Goal: Task Accomplishment & Management: Use online tool/utility

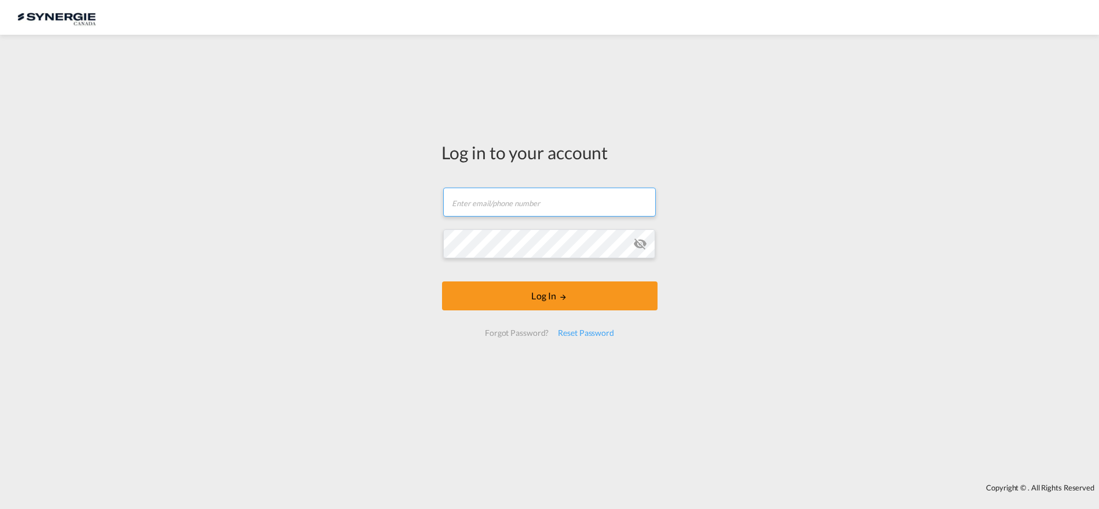
click at [515, 198] on input "text" at bounding box center [549, 202] width 213 height 29
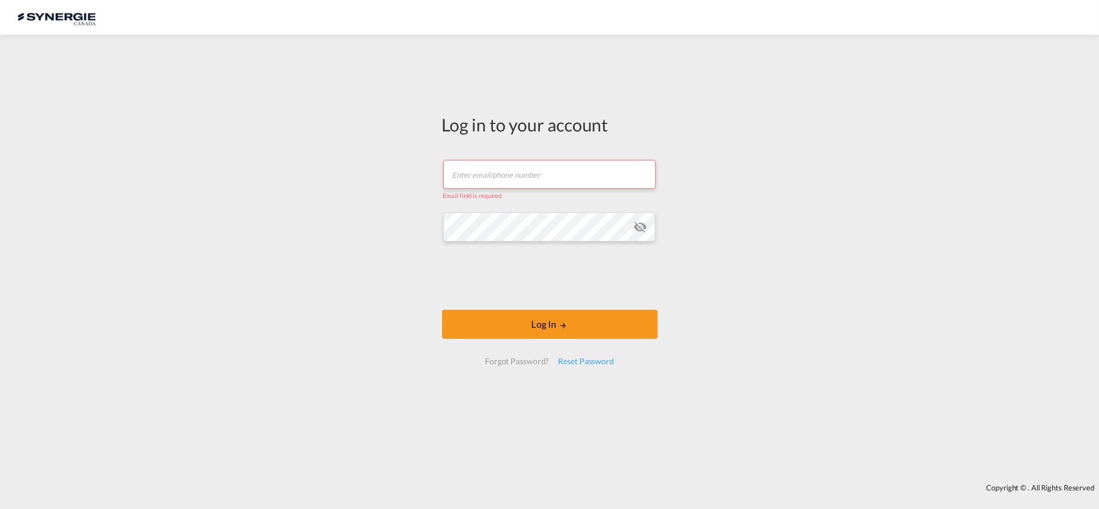
type input "[PERSON_NAME][EMAIL_ADDRESS][DOMAIN_NAME]"
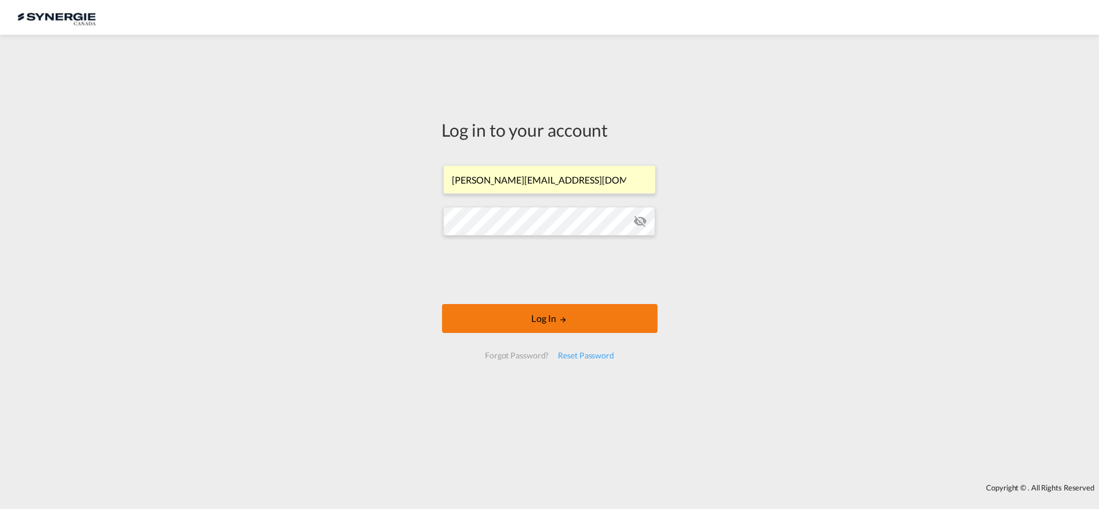
click at [551, 323] on button "Log In" at bounding box center [550, 318] width 216 height 29
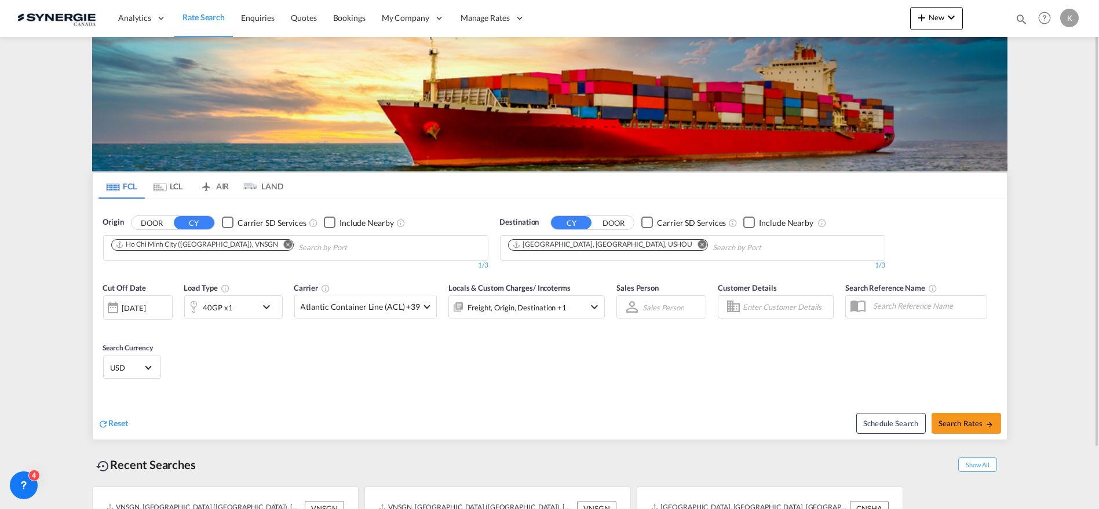
click at [1020, 19] on md-icon "icon-magnify" at bounding box center [1021, 19] width 13 height 13
click at [820, 24] on select "Bookings Quotes Enquiries" at bounding box center [837, 19] width 55 height 21
click at [810, 9] on select "Bookings Quotes Enquiries" at bounding box center [837, 19] width 55 height 21
drag, startPoint x: 832, startPoint y: 20, endPoint x: 834, endPoint y: 26, distance: 6.1
click at [832, 20] on select "Bookings Quotes Enquiries" at bounding box center [837, 19] width 55 height 21
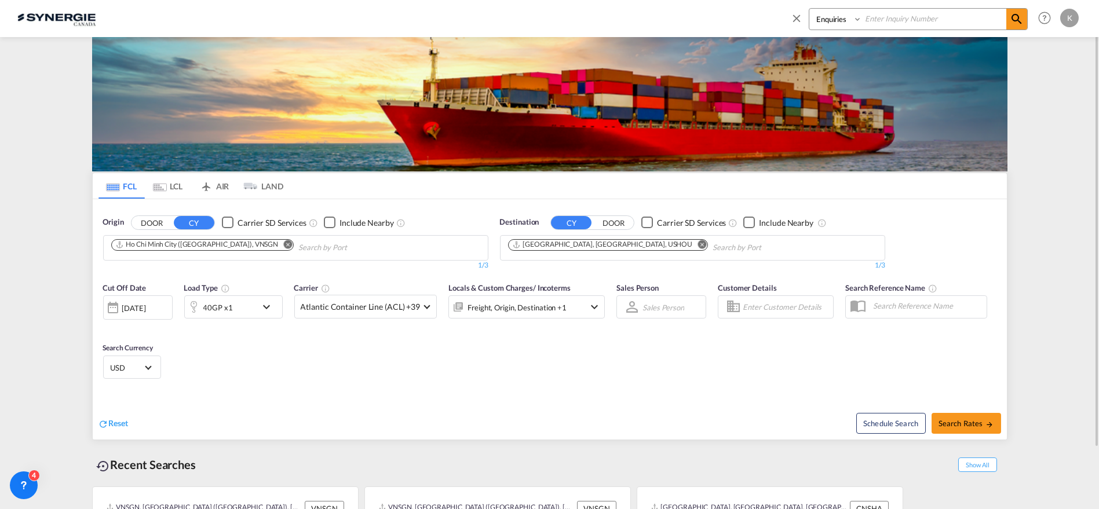
select select "Quotes"
click at [810, 9] on select "Bookings Quotes Enquiries" at bounding box center [837, 19] width 55 height 21
click at [884, 17] on input at bounding box center [934, 19] width 144 height 20
type input "13468"
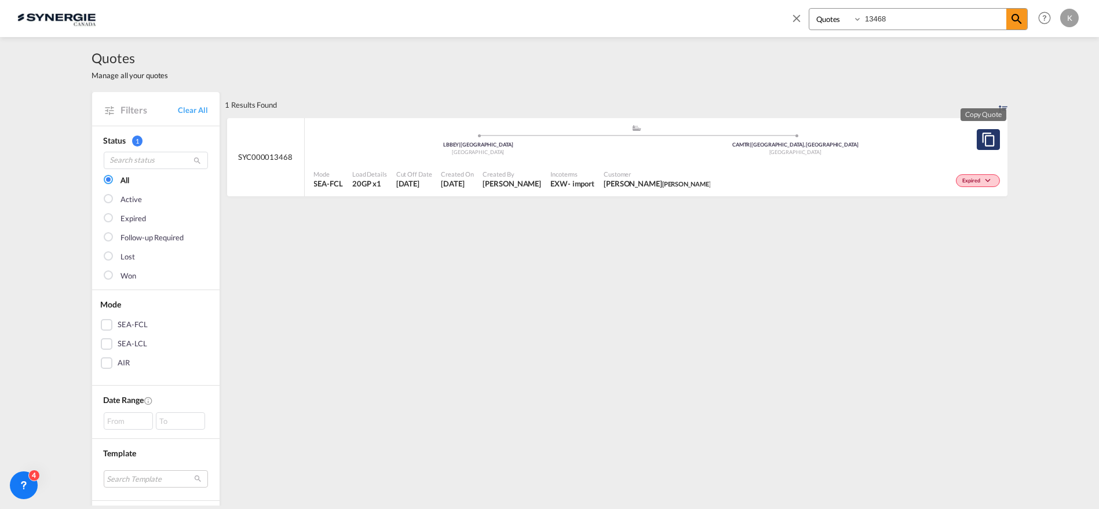
click at [986, 138] on md-icon "assets/icons/custom/copyQuote.svg" at bounding box center [989, 140] width 14 height 14
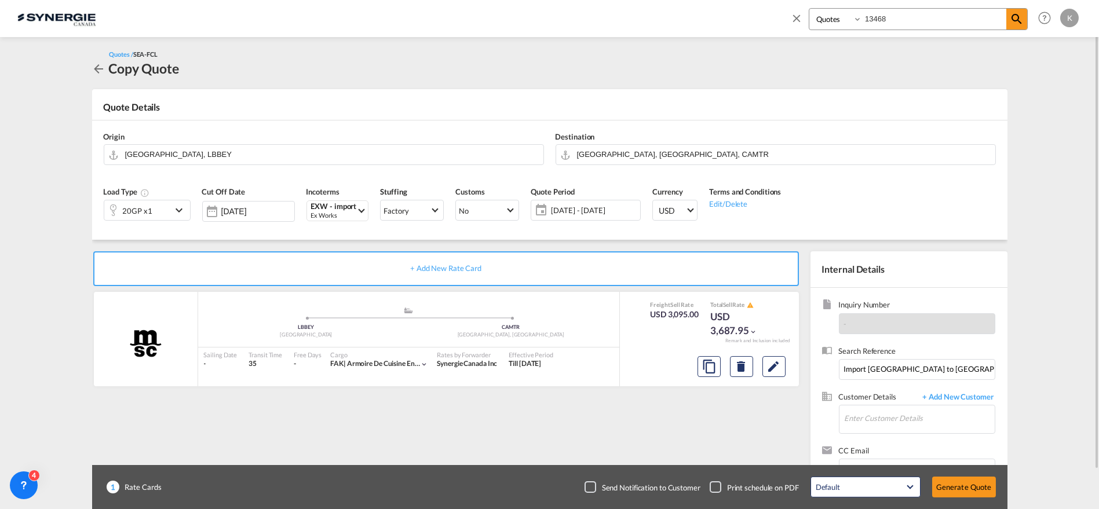
click at [594, 209] on span "[DATE] - [DATE]" at bounding box center [594, 210] width 86 height 10
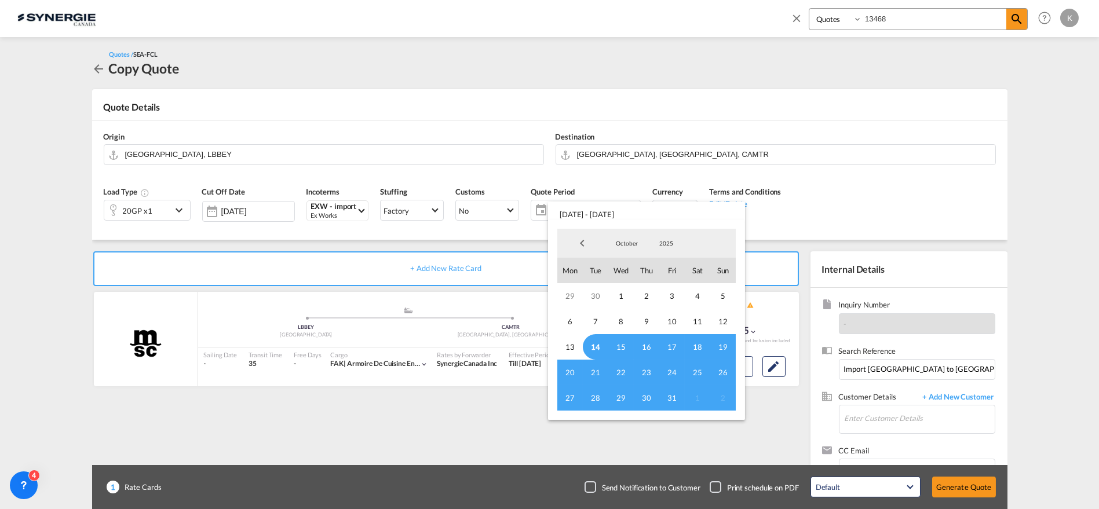
click at [601, 345] on span "14" at bounding box center [596, 347] width 26 height 26
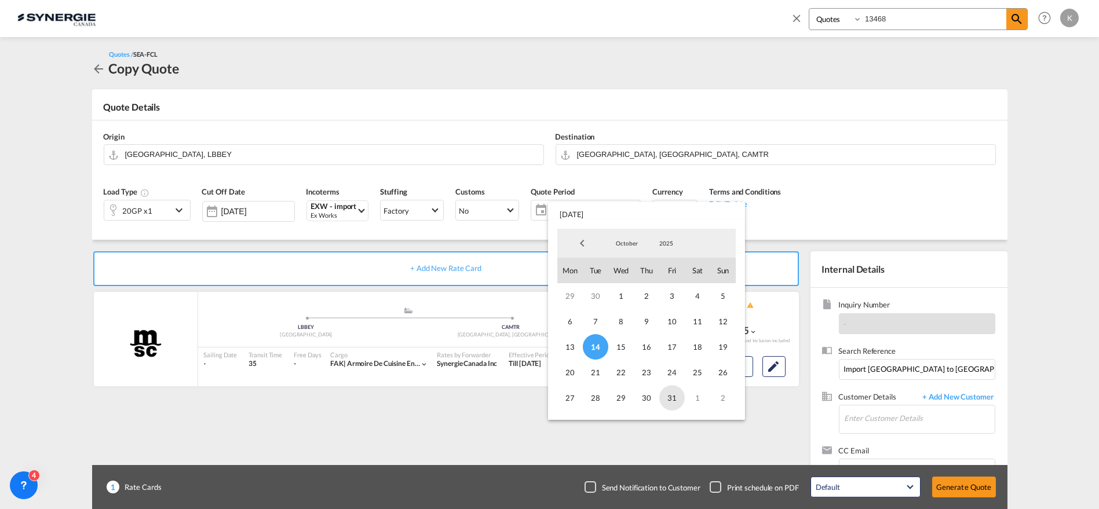
click at [674, 400] on span "31" at bounding box center [673, 398] width 26 height 26
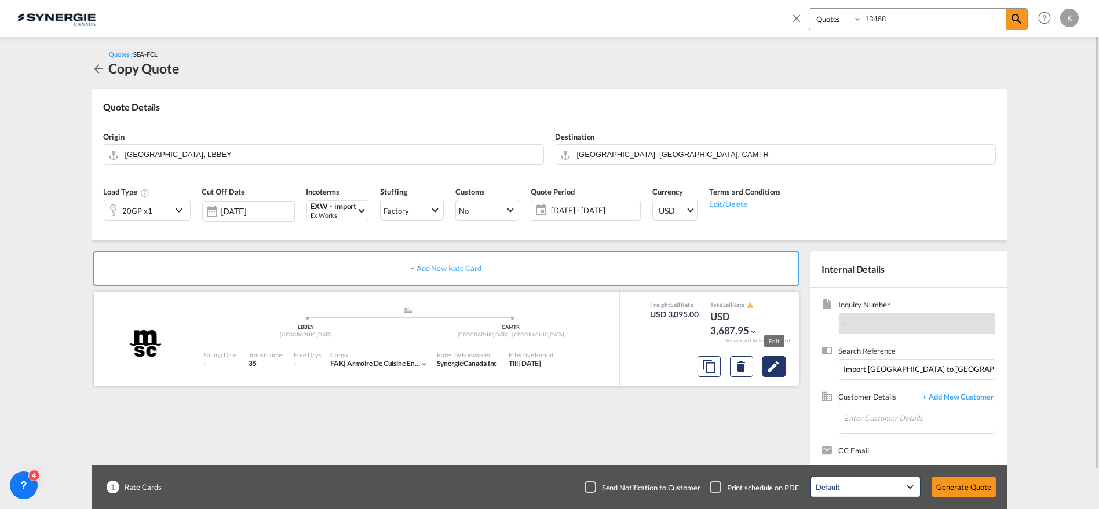
click at [777, 365] on md-icon "Edit" at bounding box center [774, 367] width 14 height 14
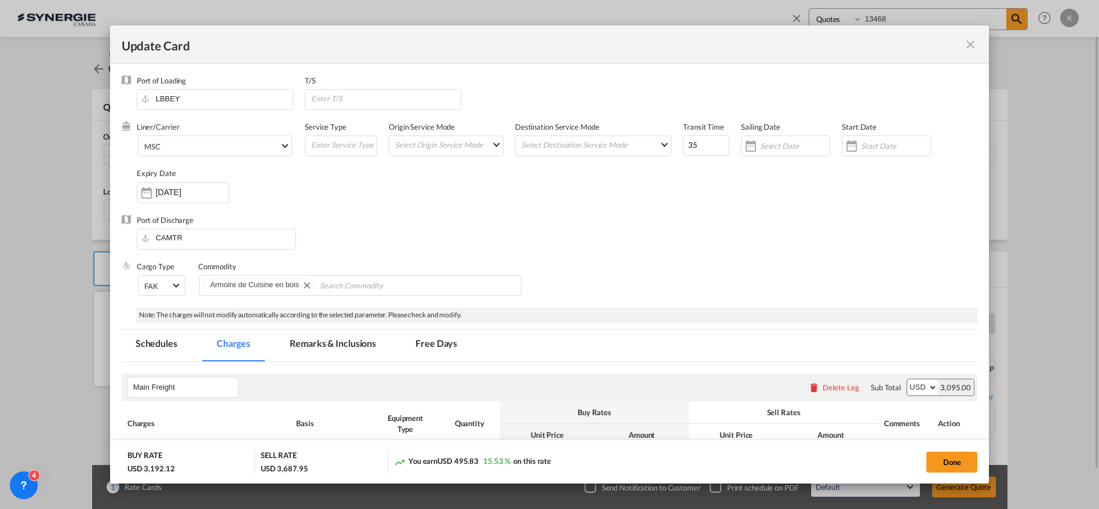
select select "per container"
select select "per B/L"
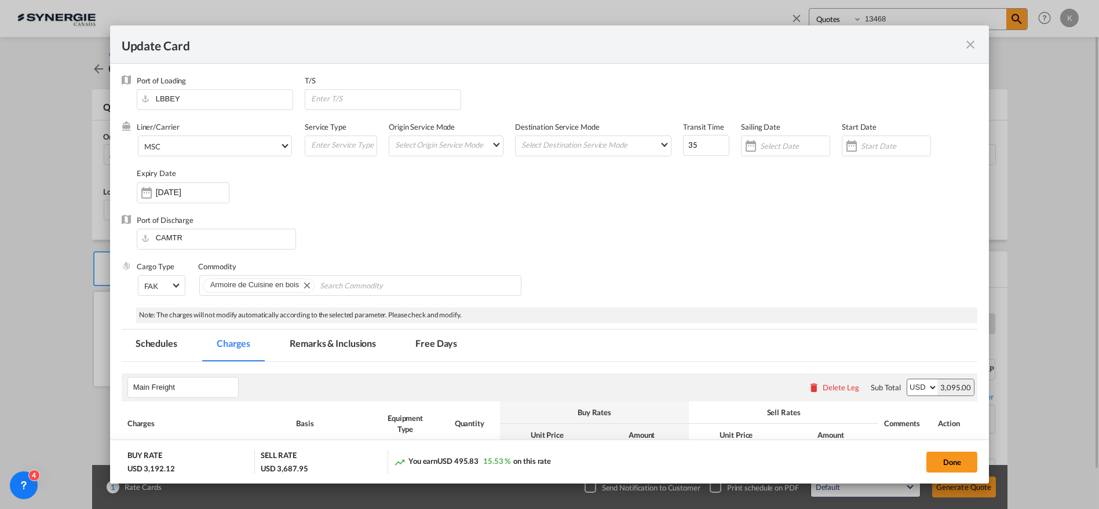
select select "per B/L"
select select "per shipment"
click at [180, 192] on input "[DATE]" at bounding box center [192, 192] width 73 height 9
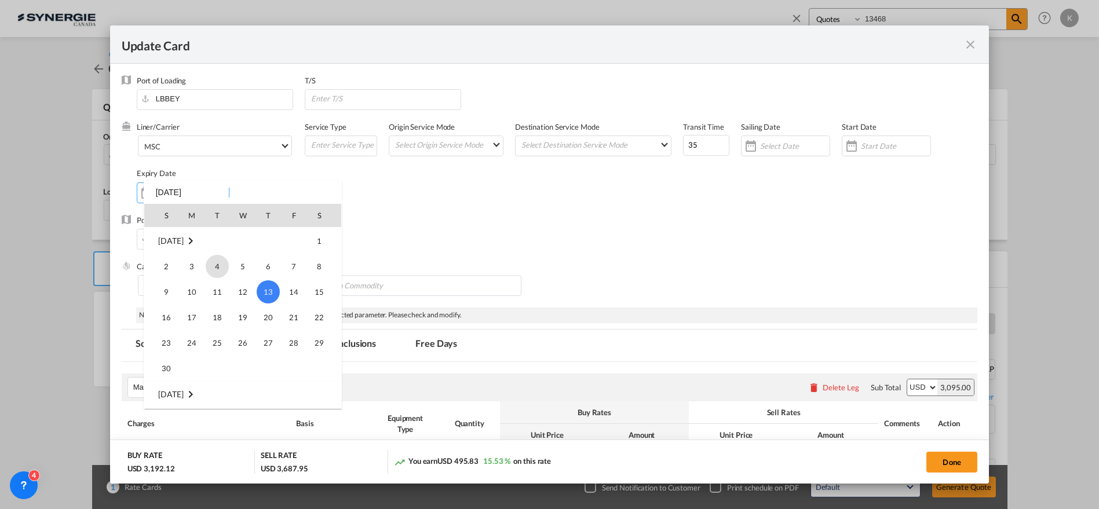
scroll to position [268719, 0]
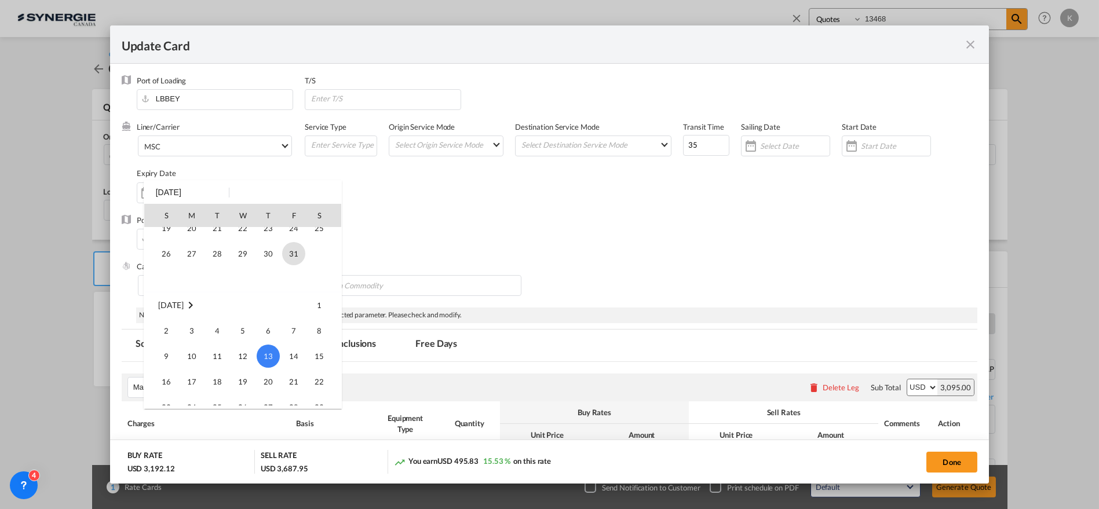
click at [304, 254] on span "31" at bounding box center [293, 253] width 23 height 23
type input "[DATE]"
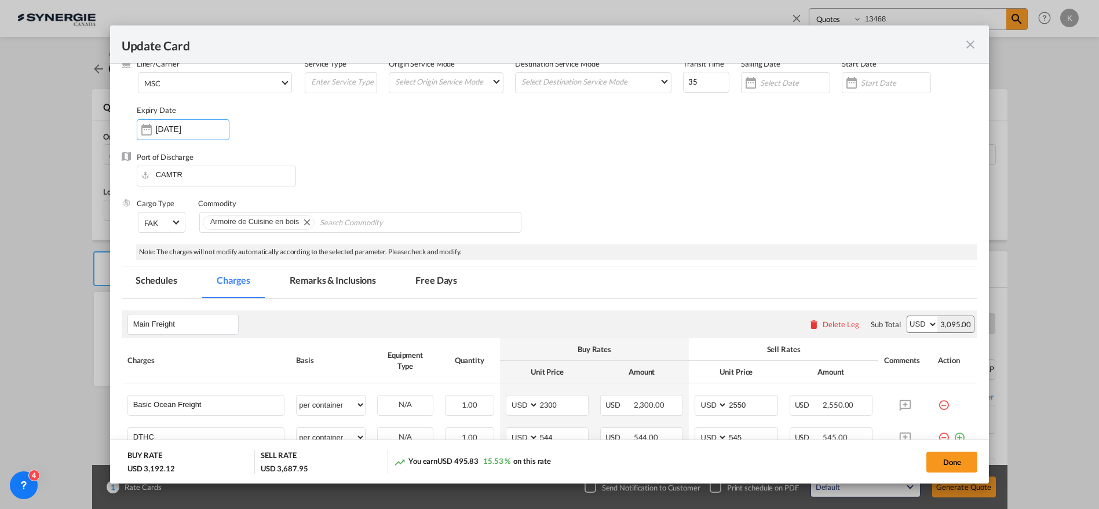
scroll to position [129, 0]
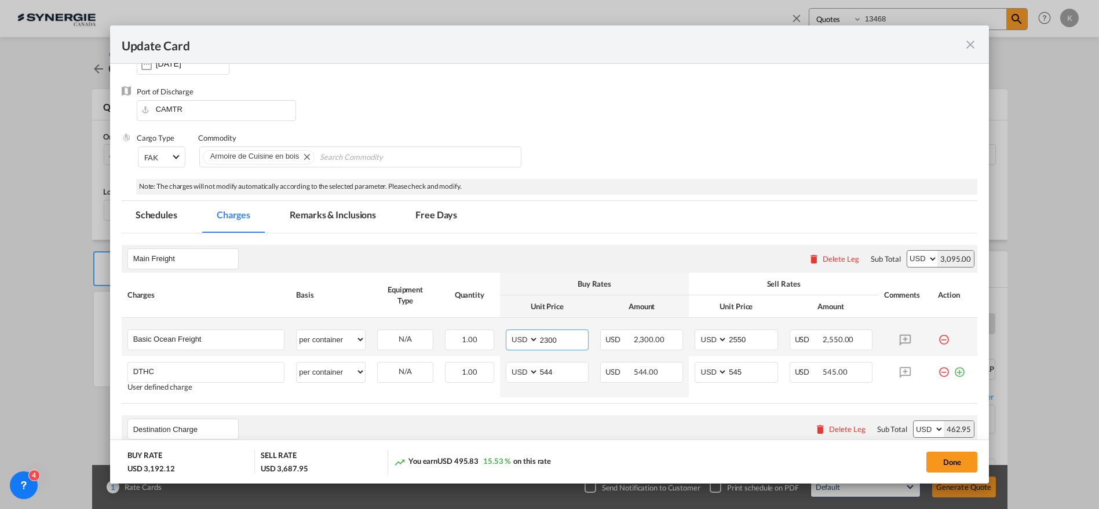
click at [500, 340] on td "AED AFN ALL AMD ANG AOA ARS AUD AWG AZN BAM BBD BDT BGN BHD BIF BMD BND [PERSON…" at bounding box center [547, 337] width 94 height 38
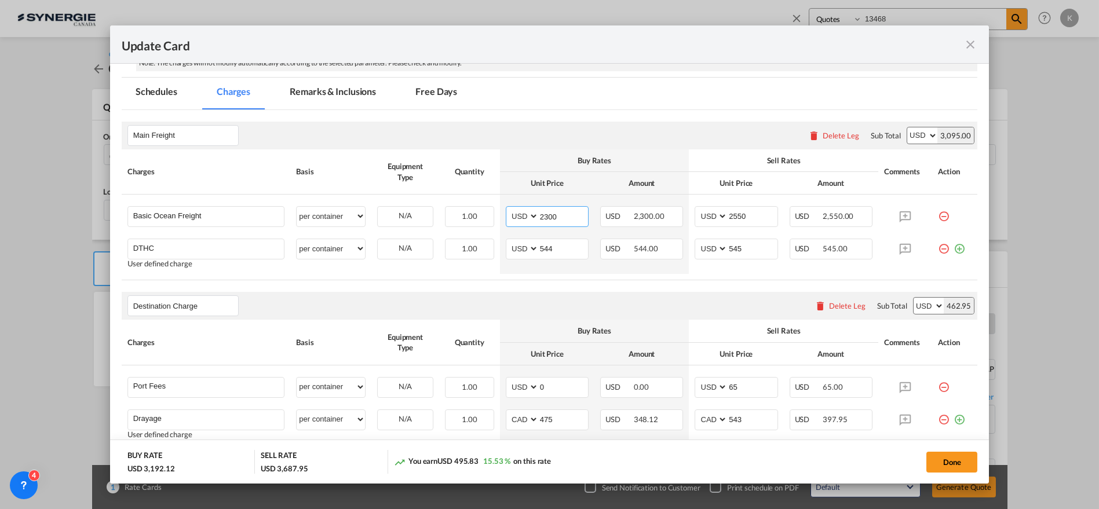
scroll to position [257, 0]
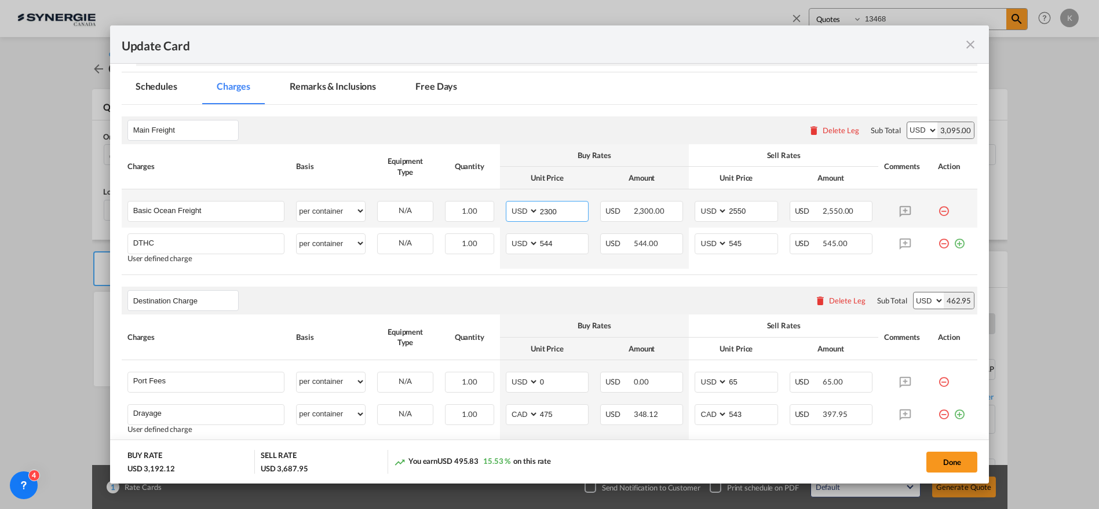
click at [568, 205] on input "2300" at bounding box center [563, 210] width 49 height 17
drag, startPoint x: 554, startPoint y: 213, endPoint x: 513, endPoint y: 216, distance: 40.7
click at [515, 216] on md-input-container "AED AFN ALL AMD ANG AOA ARS AUD AWG AZN BAM BBD BDT BGN BHD BIF BMD BND [PERSON…" at bounding box center [547, 211] width 83 height 21
type input "2950"
drag, startPoint x: 747, startPoint y: 212, endPoint x: 679, endPoint y: 214, distance: 67.9
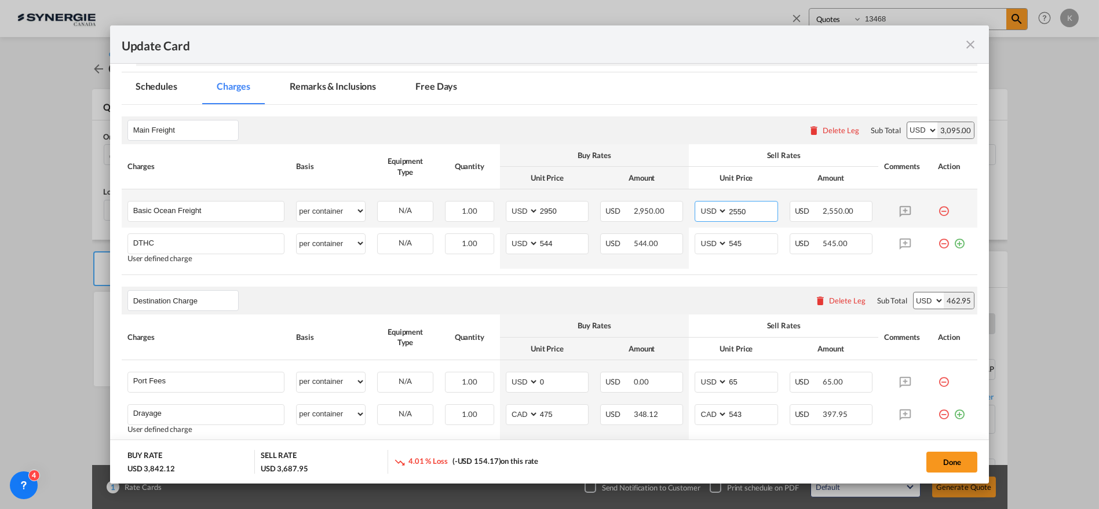
click at [679, 214] on tr "Basic Ocean Freight Please Enter User Defined Charges Cannot Be Published per e…" at bounding box center [550, 209] width 857 height 38
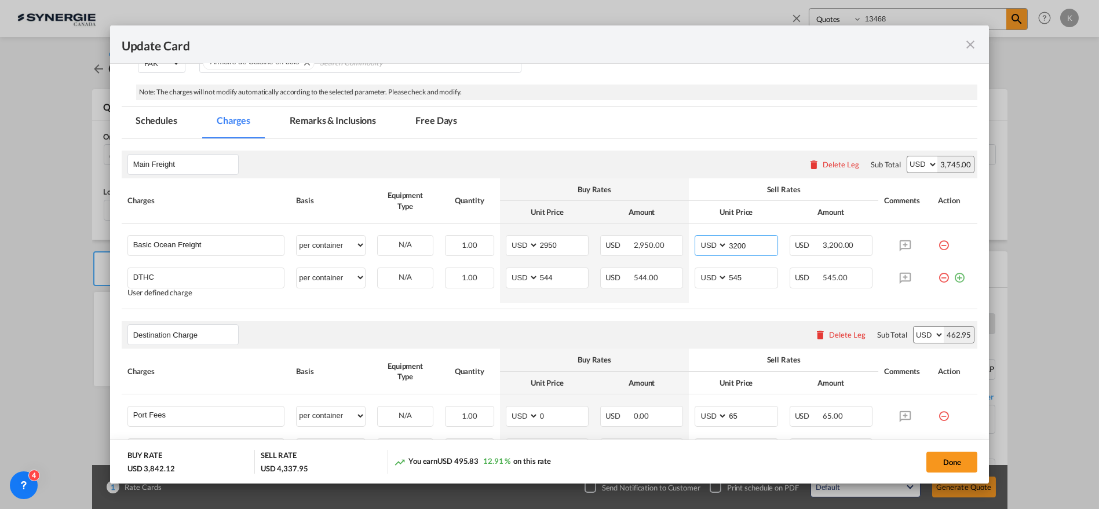
scroll to position [129, 0]
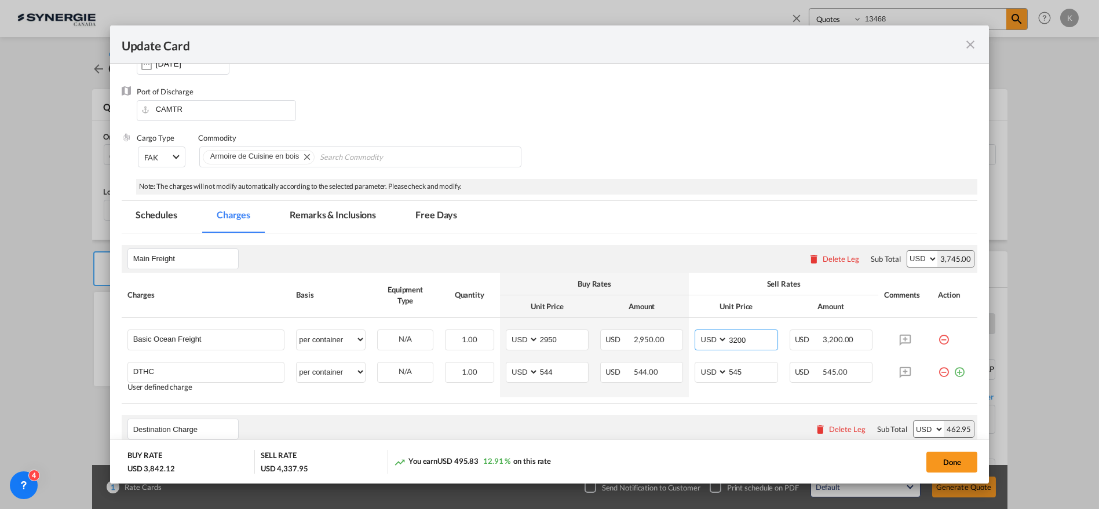
type input "3200"
click at [316, 213] on md-tab-item "Remarks & Inclusions" at bounding box center [333, 217] width 114 height 32
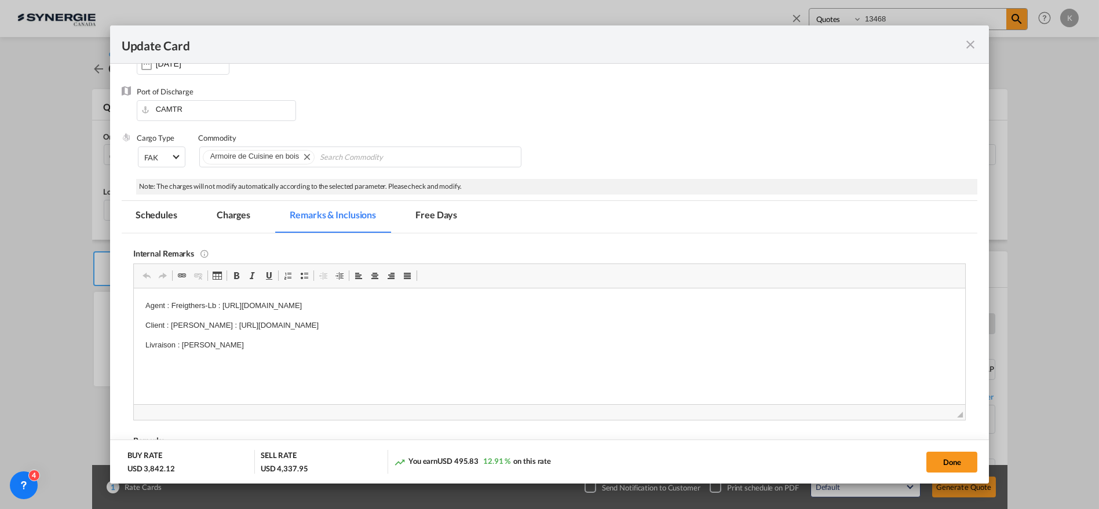
scroll to position [0, 0]
drag, startPoint x: 221, startPoint y: 305, endPoint x: 536, endPoint y: 292, distance: 315.0
click at [536, 292] on html "Agent : Freigthers-Lb : [URL][DOMAIN_NAME] Client : [PERSON_NAME] : [URL][DOMAI…" at bounding box center [549, 364] width 832 height 153
click at [942, 458] on button "Done" at bounding box center [952, 462] width 51 height 21
type input "[DATE]"
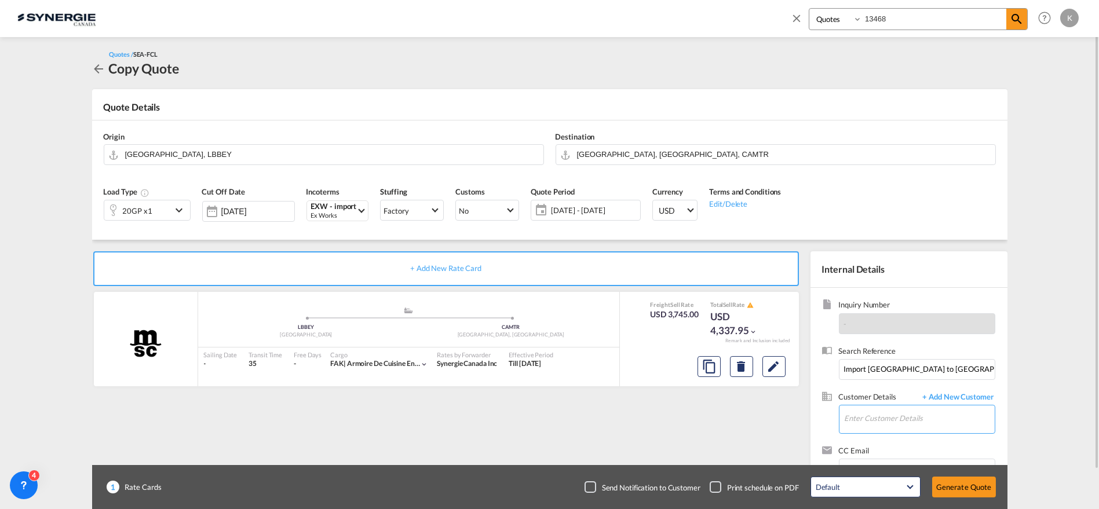
click at [901, 423] on input "Enter Customer Details" at bounding box center [920, 419] width 150 height 26
paste input "[EMAIL_ADDRESS][DOMAIN_NAME]"
click at [899, 387] on div "[PERSON_NAME] [EMAIL_ADDRESS][DOMAIN_NAME] | [PERSON_NAME]" at bounding box center [919, 389] width 151 height 31
type input "[PERSON_NAME], [PERSON_NAME], [EMAIL_ADDRESS][DOMAIN_NAME]"
click at [589, 490] on div "Checkbox No Ink" at bounding box center [591, 488] width 12 height 12
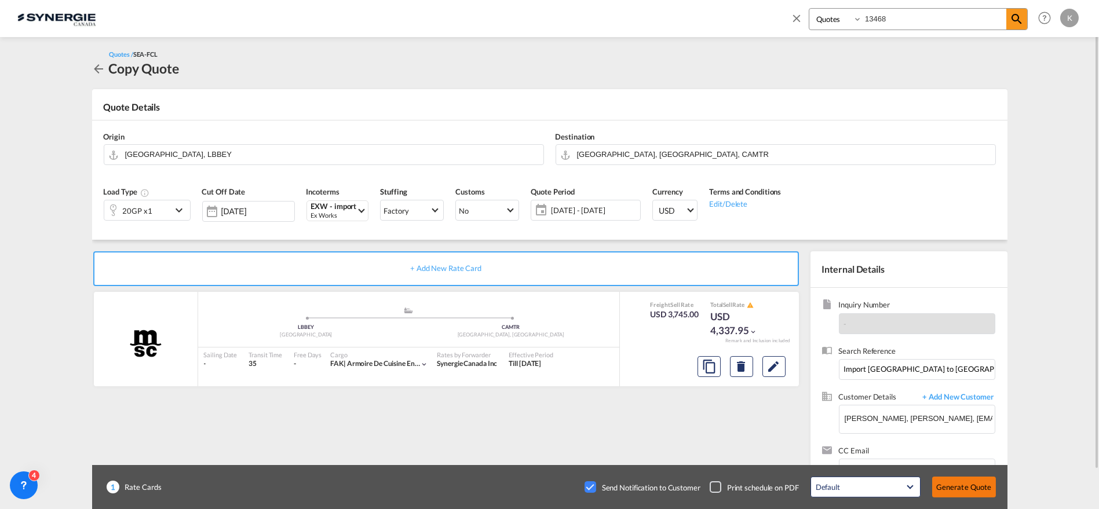
click at [966, 485] on button "Generate Quote" at bounding box center [965, 487] width 64 height 21
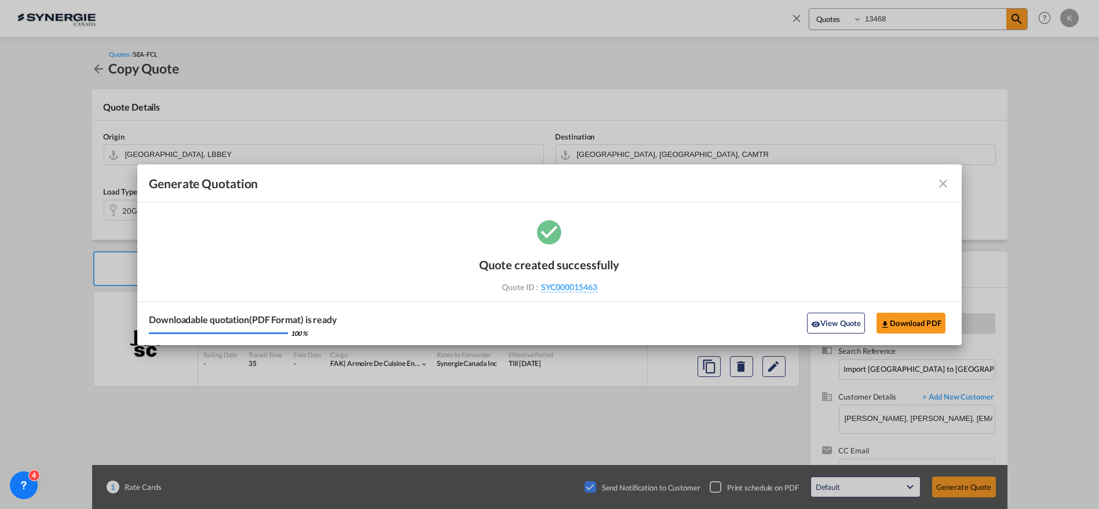
drag, startPoint x: 600, startPoint y: 287, endPoint x: 600, endPoint y: 294, distance: 7.0
click at [601, 294] on div "Quote created successfully Quote ID : SYC000015463 Note: Email not sent to cust…" at bounding box center [550, 273] width 140 height 55
copy div "SYC000015463"
click at [902, 316] on button "Download PDF" at bounding box center [911, 323] width 69 height 21
click at [941, 185] on md-icon "icon-close fg-AAA8AD cursor m-0" at bounding box center [944, 184] width 14 height 14
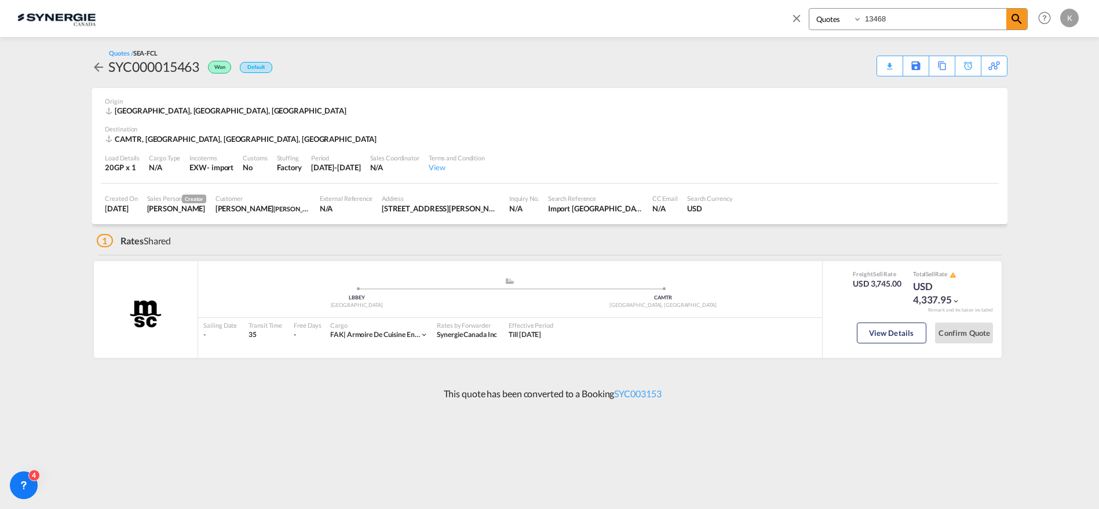
click at [797, 18] on md-icon "icon-close" at bounding box center [797, 18] width 13 height 13
